Goal: Download file/media

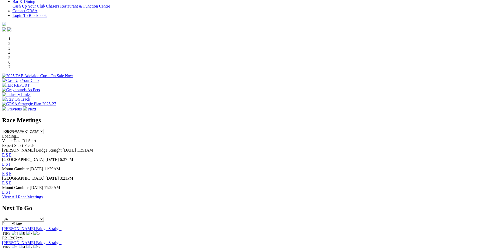
scroll to position [130, 0]
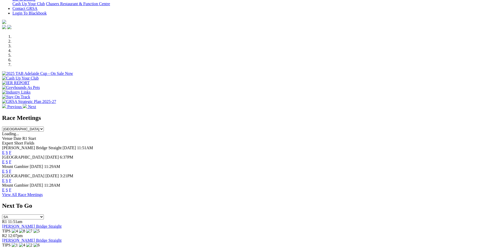
click at [5, 150] on link "E" at bounding box center [3, 152] width 3 height 4
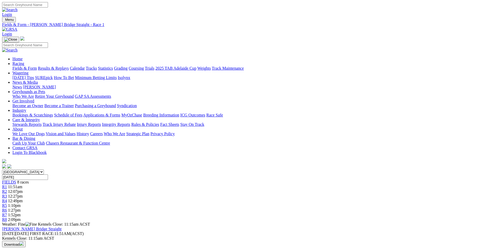
click at [24, 241] on img "button" at bounding box center [21, 243] width 4 height 4
click at [259, 70] on link "PDF" at bounding box center [255, 67] width 8 height 4
